Goal: Task Accomplishment & Management: Complete application form

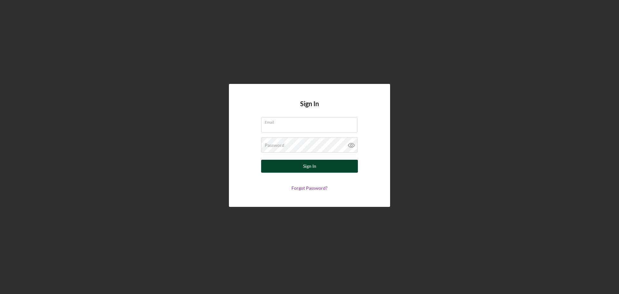
type input "[EMAIL_ADDRESS][DOMAIN_NAME]"
click at [338, 163] on button "Sign In" at bounding box center [309, 166] width 97 height 13
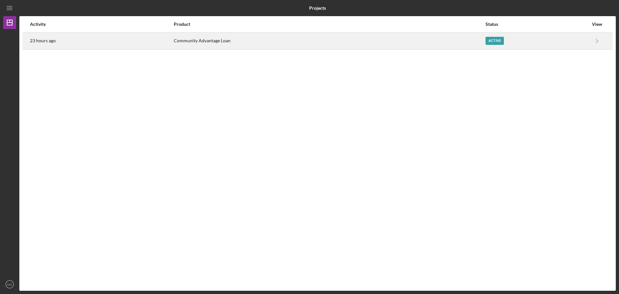
click at [497, 43] on div "Active" at bounding box center [495, 41] width 18 height 8
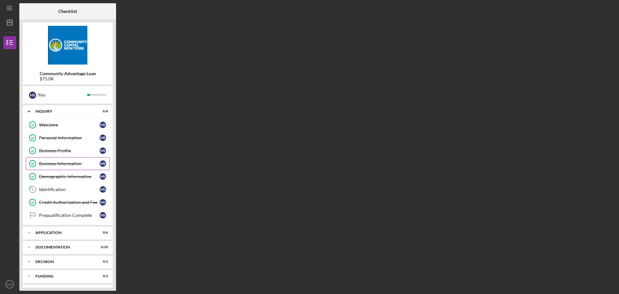
scroll to position [13, 0]
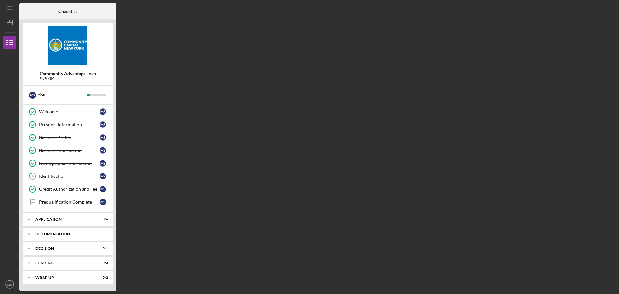
click at [49, 234] on div "Documentation" at bounding box center [69, 234] width 69 height 4
click at [30, 232] on icon "Icon/Expander" at bounding box center [29, 233] width 13 height 13
click at [46, 249] on div "Decision" at bounding box center [69, 248] width 69 height 4
click at [27, 249] on icon "Icon/Expander" at bounding box center [29, 248] width 13 height 13
click at [34, 262] on icon "Icon/Expander" at bounding box center [29, 262] width 13 height 13
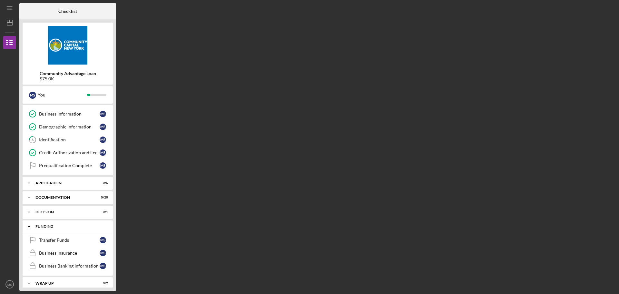
scroll to position [55, 0]
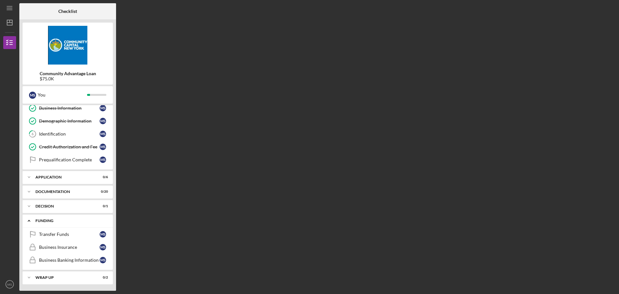
click at [28, 57] on polyline at bounding box center [29, 55] width 2 height 1
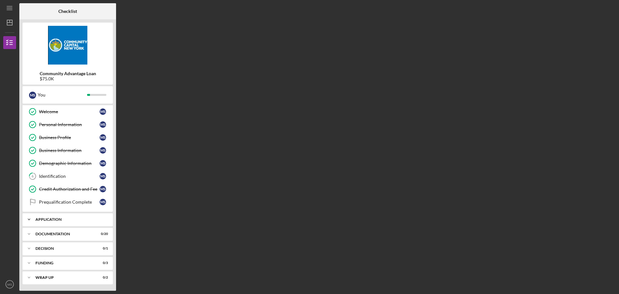
click at [42, 219] on div "Application" at bounding box center [69, 219] width 69 height 4
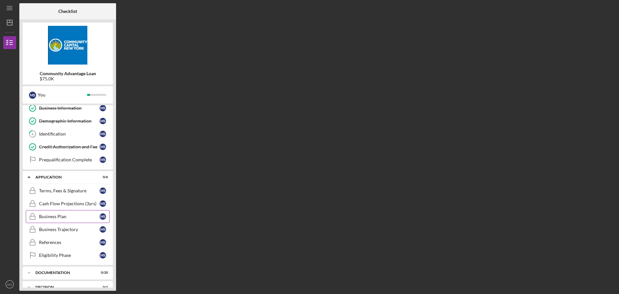
click at [55, 216] on div "Business Plan" at bounding box center [69, 216] width 61 height 5
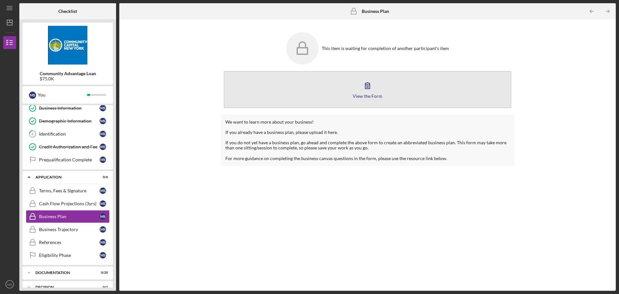
click at [366, 85] on icon "button" at bounding box center [367, 86] width 5 height 6
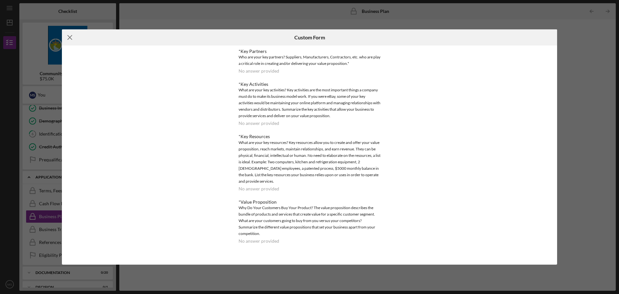
click at [70, 37] on line at bounding box center [70, 37] width 4 height 4
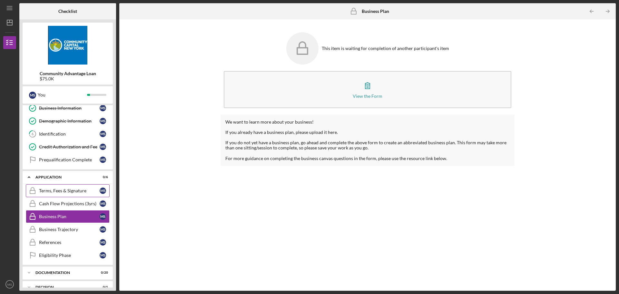
click at [71, 191] on div "Terms, Fees & Signature" at bounding box center [69, 190] width 61 height 5
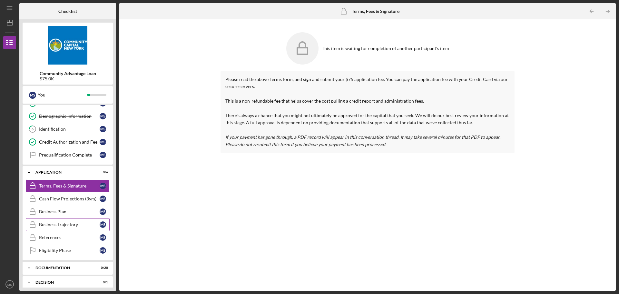
scroll to position [64, 0]
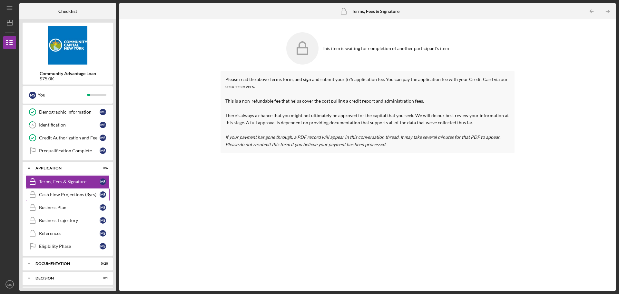
click at [54, 193] on div "Cash Flow Projections (3yrs)" at bounding box center [69, 194] width 61 height 5
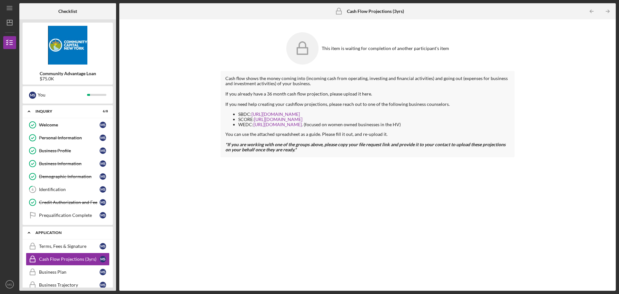
click at [28, 112] on polyline at bounding box center [29, 111] width 2 height 1
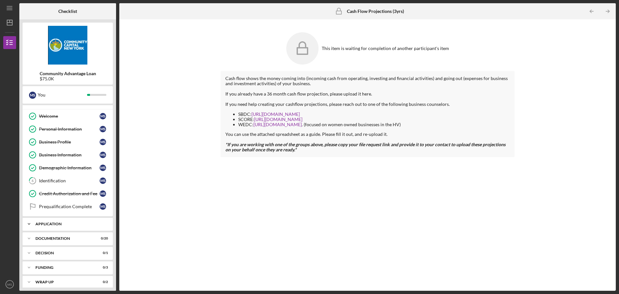
scroll to position [13, 0]
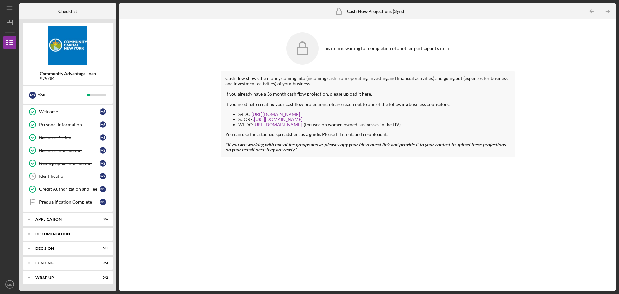
click at [53, 231] on div "Icon/Expander Documentation 0 / 20" at bounding box center [68, 233] width 90 height 13
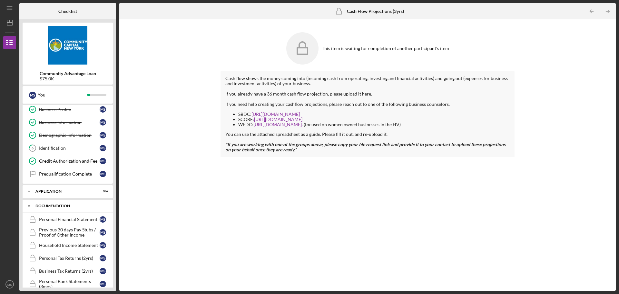
scroll to position [78, 0]
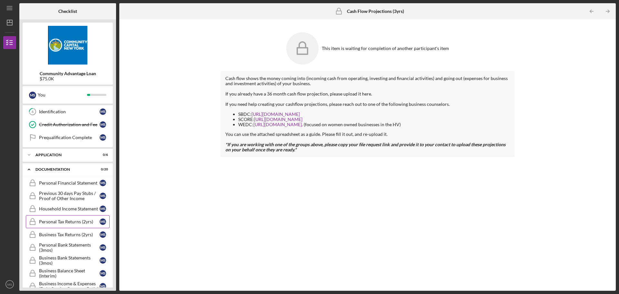
click at [61, 222] on div "Personal Tax Returns (2yrs)" at bounding box center [69, 221] width 61 height 5
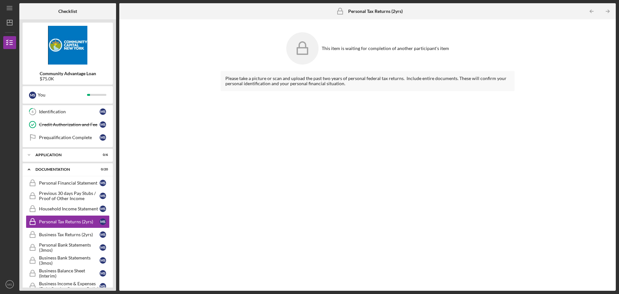
click at [306, 46] on icon at bounding box center [302, 48] width 32 height 32
click at [342, 11] on rect at bounding box center [340, 12] width 5 height 3
click at [308, 52] on icon at bounding box center [302, 48] width 32 height 32
click at [403, 79] on div "Please take a picture or scan and upload the past two years of personal federal…" at bounding box center [367, 81] width 284 height 10
click at [294, 81] on div "Please take a picture or scan and upload the past two years of personal federal…" at bounding box center [367, 81] width 284 height 10
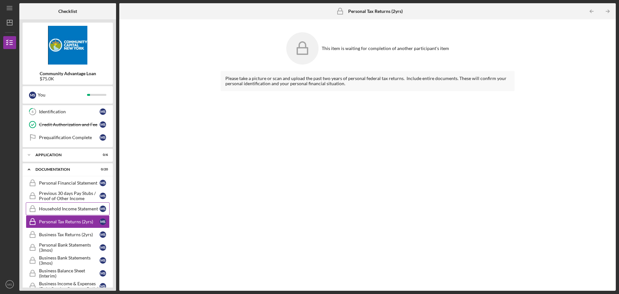
click at [64, 208] on div "Household Income Statement" at bounding box center [69, 208] width 61 height 5
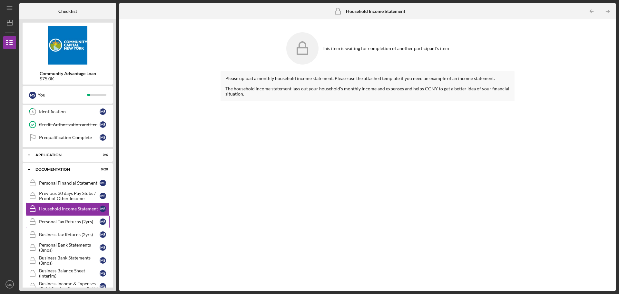
click at [60, 221] on div "Personal Tax Returns (2yrs)" at bounding box center [69, 221] width 61 height 5
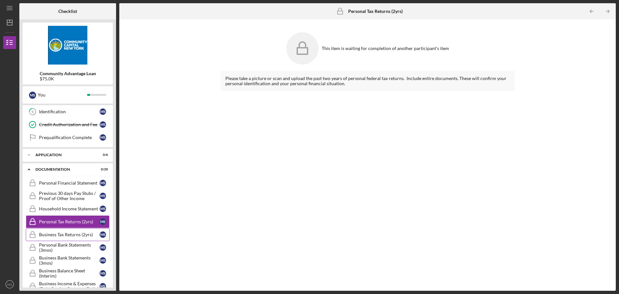
click at [62, 234] on div "Business Tax Returns (2yrs)" at bounding box center [69, 234] width 61 height 5
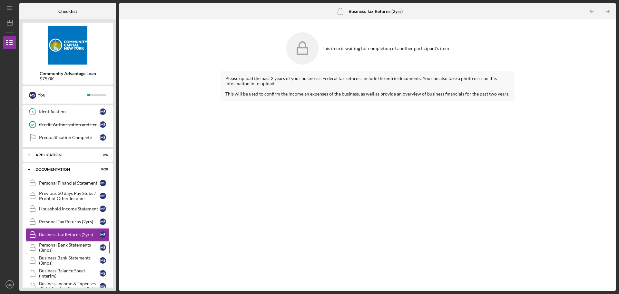
click at [58, 244] on div "Personal Bank Statements (3mos)" at bounding box center [69, 247] width 61 height 10
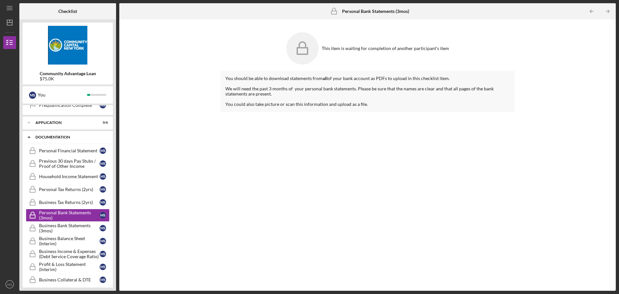
scroll to position [78, 0]
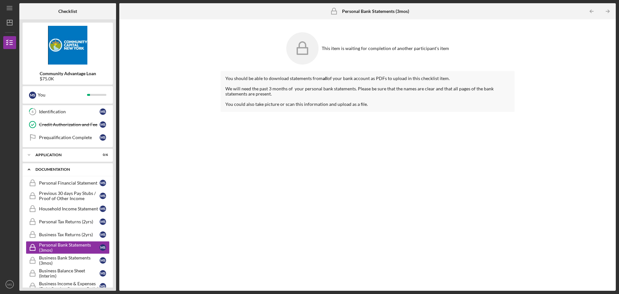
click at [29, 172] on icon "Icon/Expander" at bounding box center [29, 169] width 13 height 13
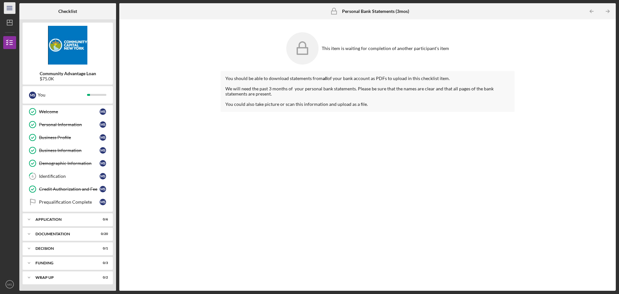
click at [11, 7] on icon "Icon/Menu" at bounding box center [10, 8] width 15 height 15
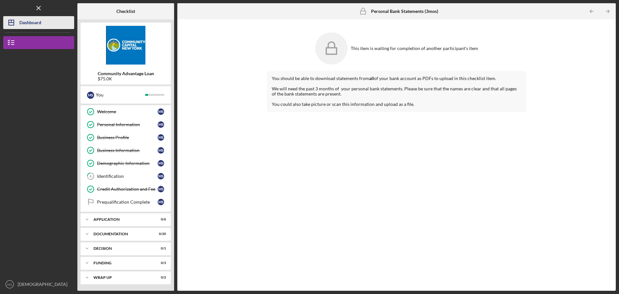
click at [13, 25] on icon "Icon/Dashboard" at bounding box center [11, 23] width 16 height 16
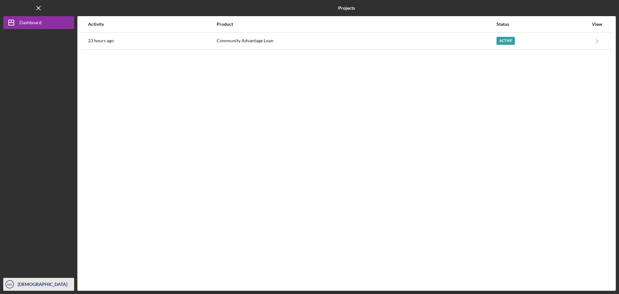
click at [13, 282] on icon "MS" at bounding box center [9, 284] width 13 height 16
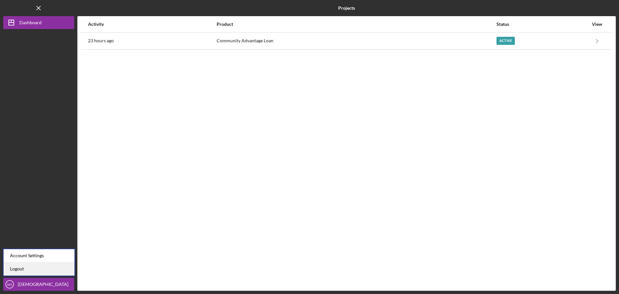
click at [18, 271] on link "Logout" at bounding box center [39, 268] width 71 height 13
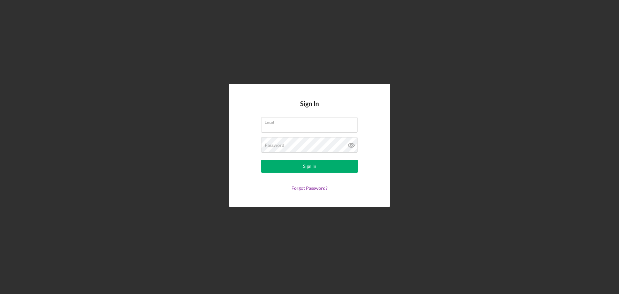
type input "[EMAIL_ADDRESS][DOMAIN_NAME]"
